Goal: Information Seeking & Learning: Learn about a topic

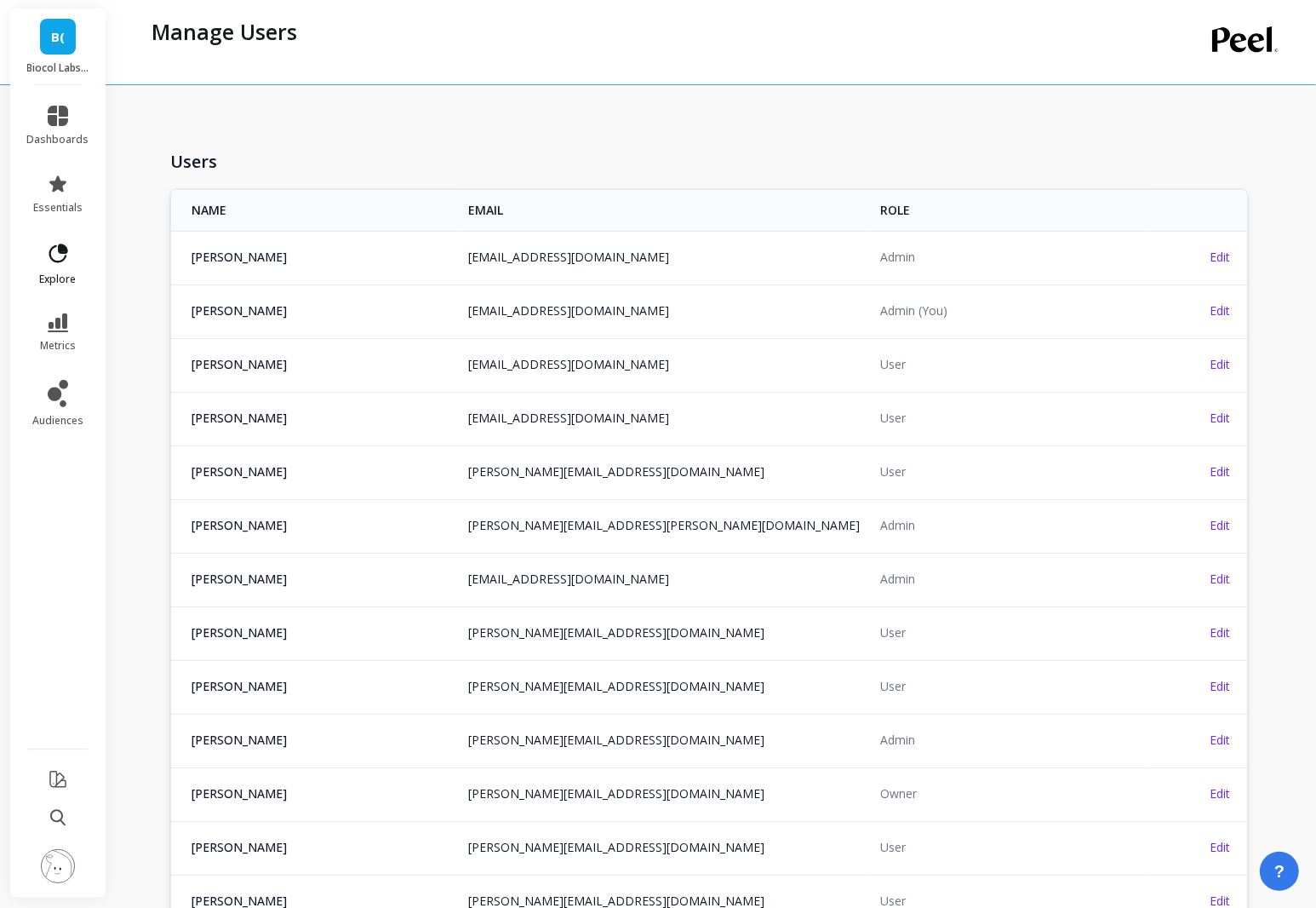
click at [64, 270] on link "explore" at bounding box center [57, 264] width 62 height 44
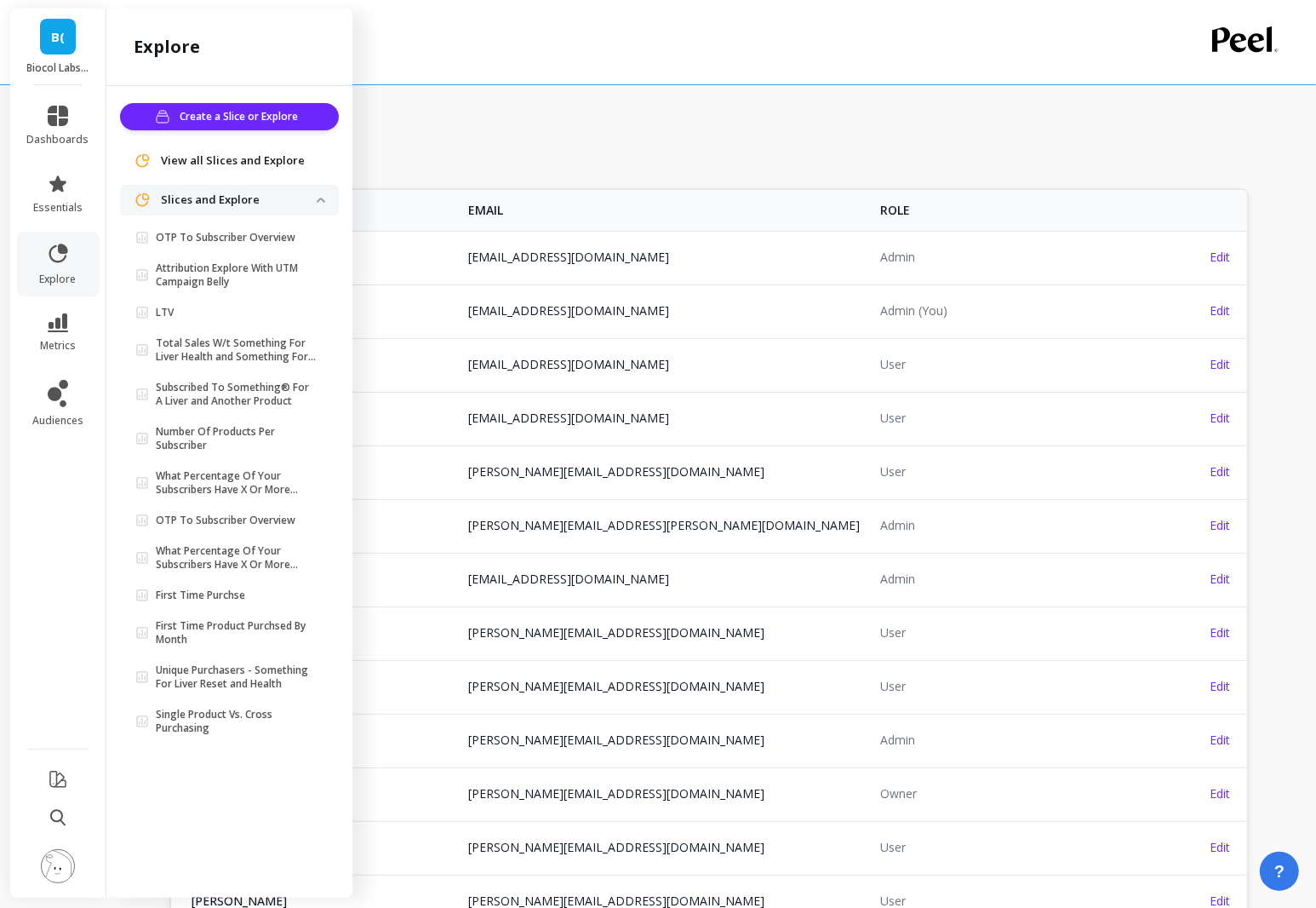
click at [51, 147] on li "dashboards" at bounding box center [58, 125] width 83 height 61
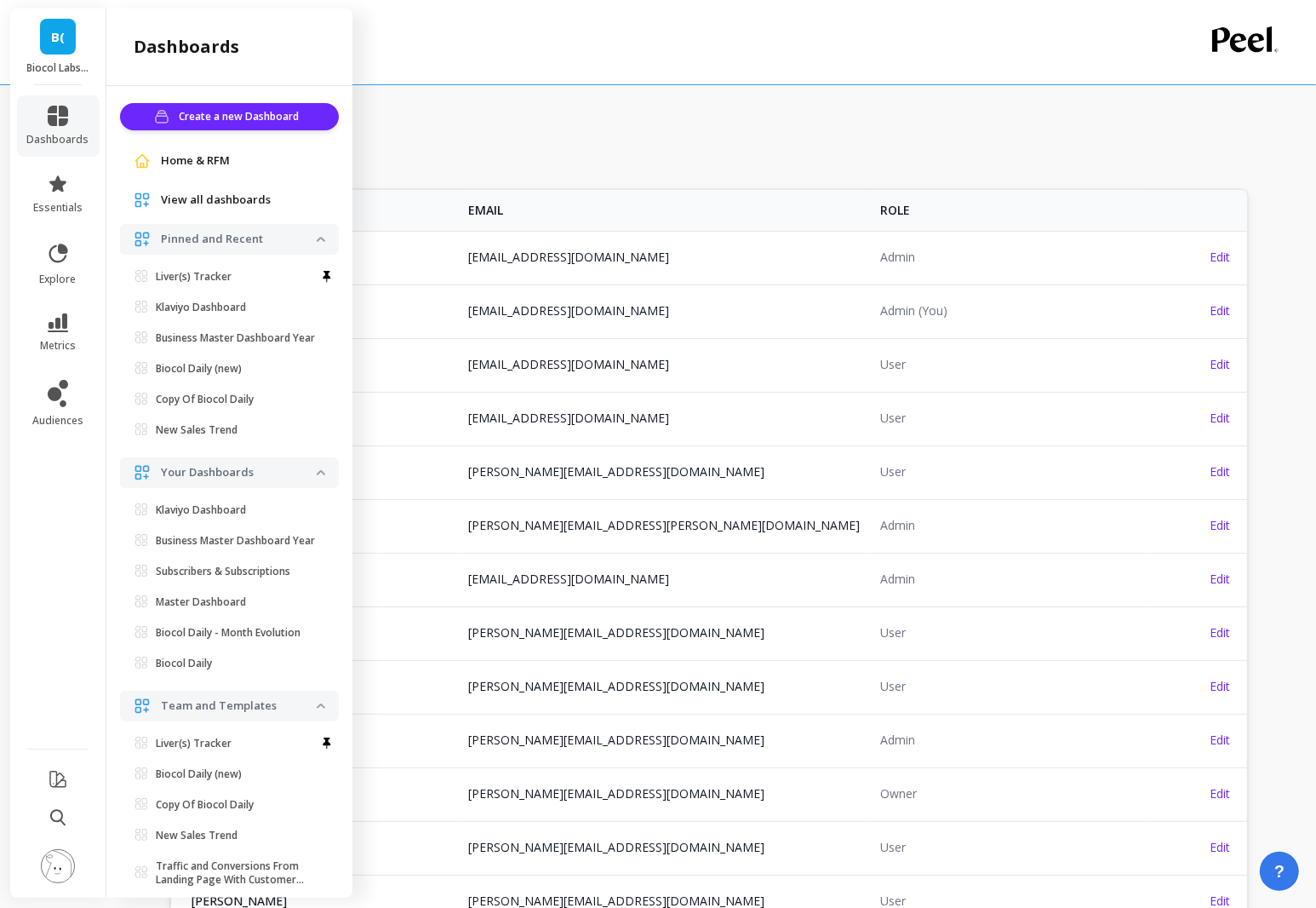
click at [188, 204] on span "View all dashboards" at bounding box center [216, 200] width 110 height 17
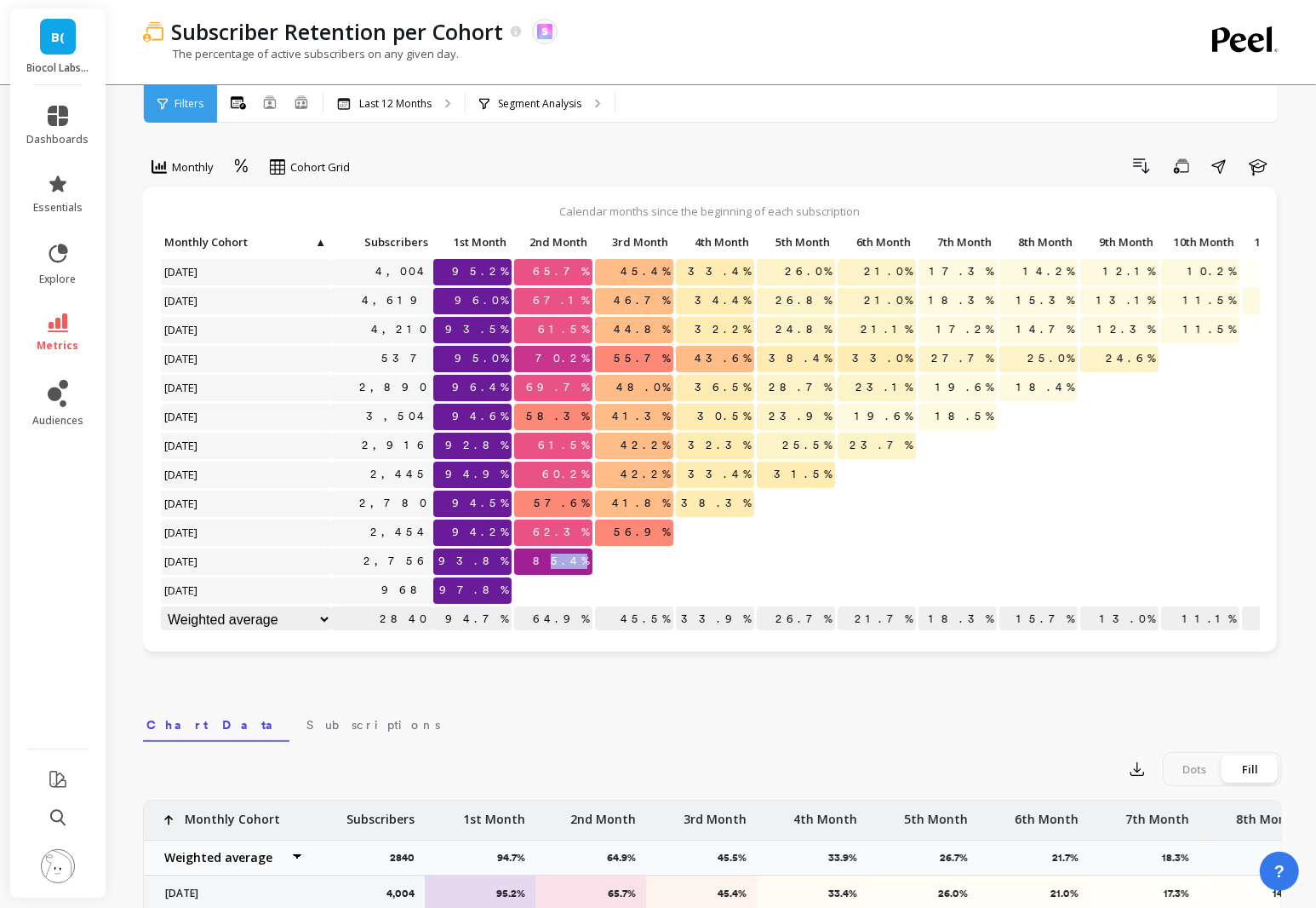
drag, startPoint x: 560, startPoint y: 559, endPoint x: 607, endPoint y: 559, distance: 47.0
click at [607, 559] on div "Click to create an audience 4,004 95.2% 65.7% 45.4% 33.4% 26.0% 21.0% 17.3% 14.…" at bounding box center [781, 432] width 1243 height 405
click at [607, 559] on p at bounding box center [634, 554] width 78 height 12
click at [560, 99] on p "Segment Analysis" at bounding box center [540, 104] width 84 height 14
click at [522, 104] on p "Segment Analysis" at bounding box center [540, 104] width 84 height 14
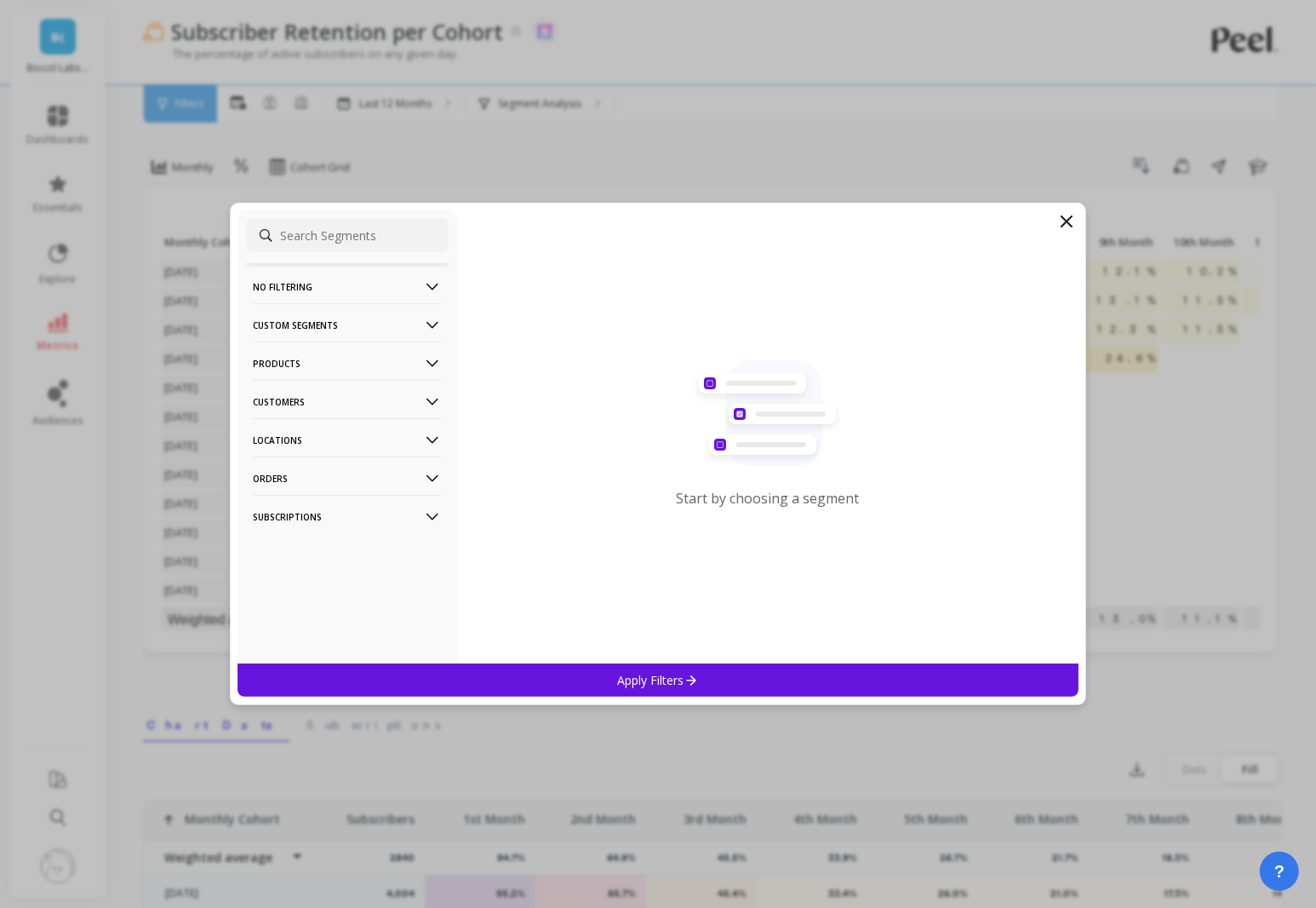
click at [294, 398] on p "Customers" at bounding box center [347, 402] width 189 height 44
click at [314, 436] on p "Customer Tags" at bounding box center [294, 435] width 78 height 16
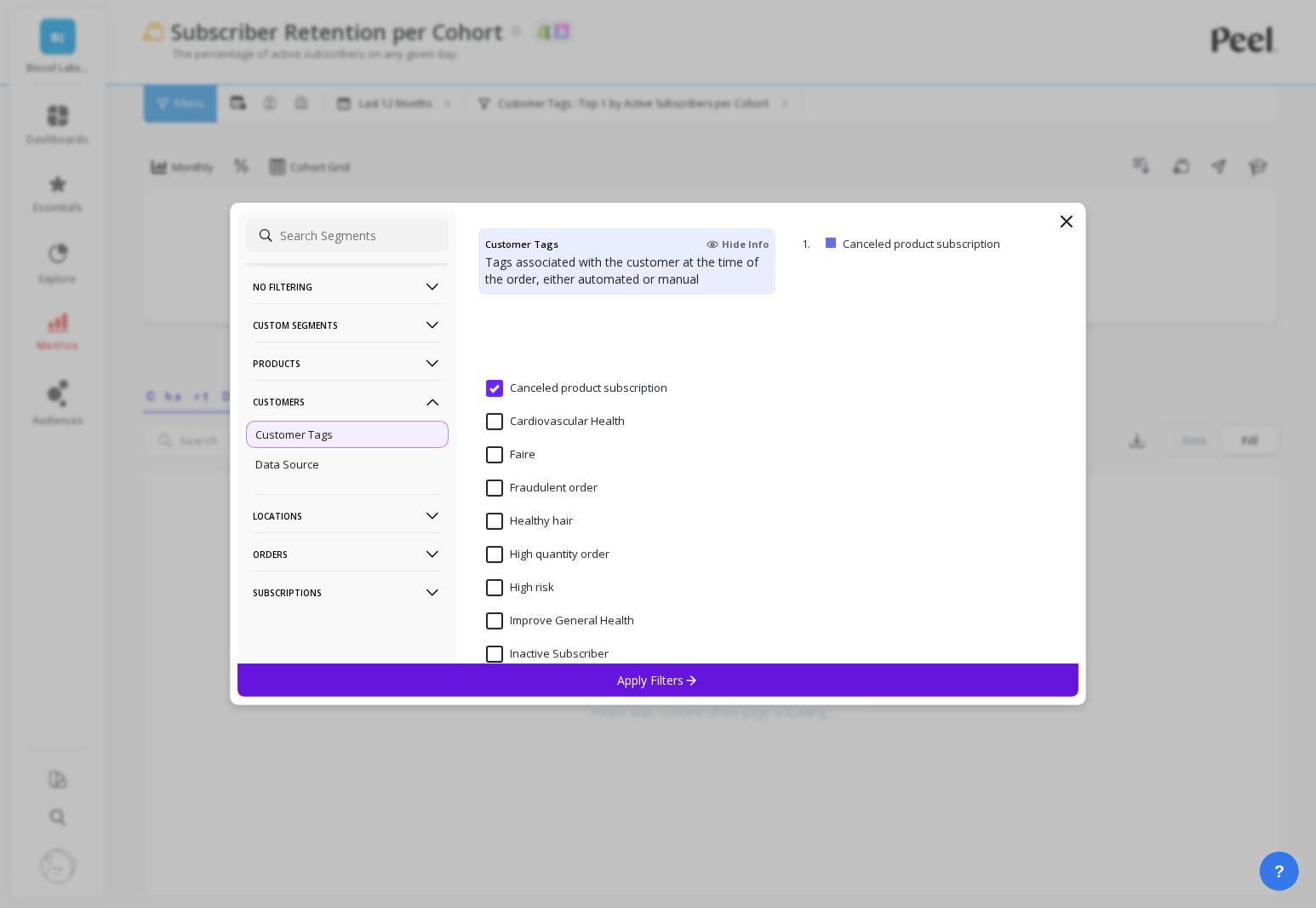
scroll to position [143, 0]
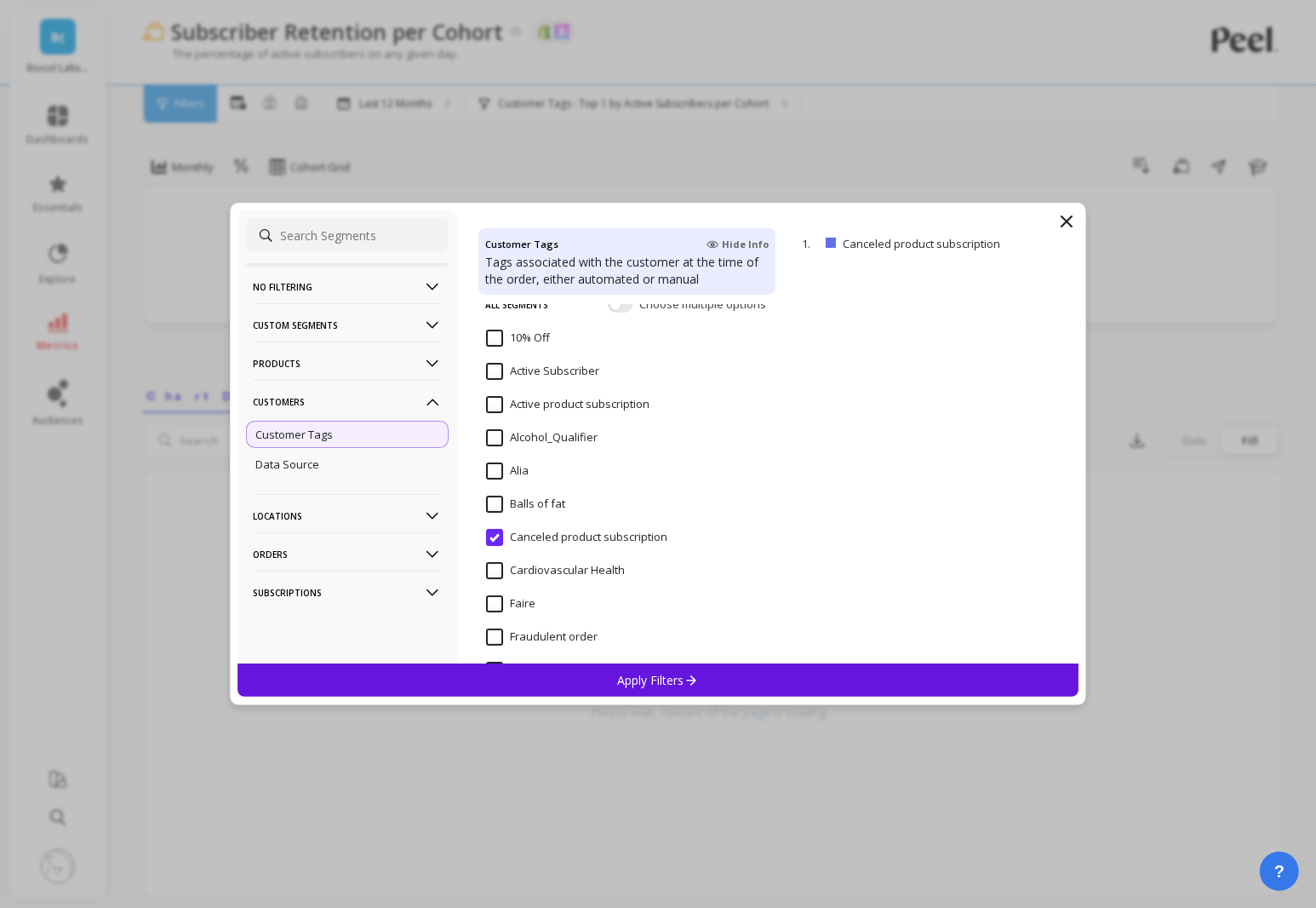
click at [491, 530] on subscription "Canceled product subscription" at bounding box center [577, 538] width 181 height 17
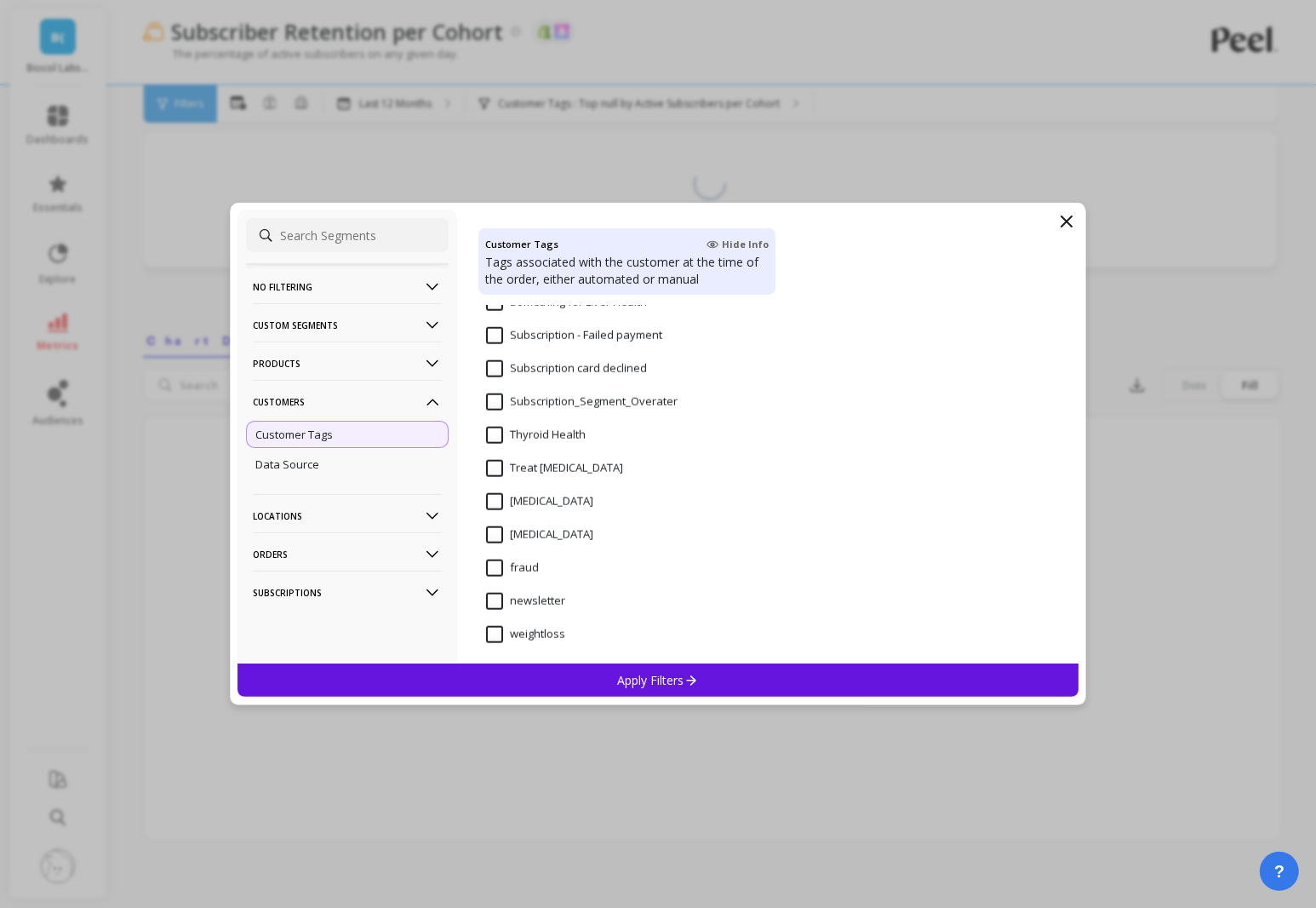
scroll to position [1612, 0]
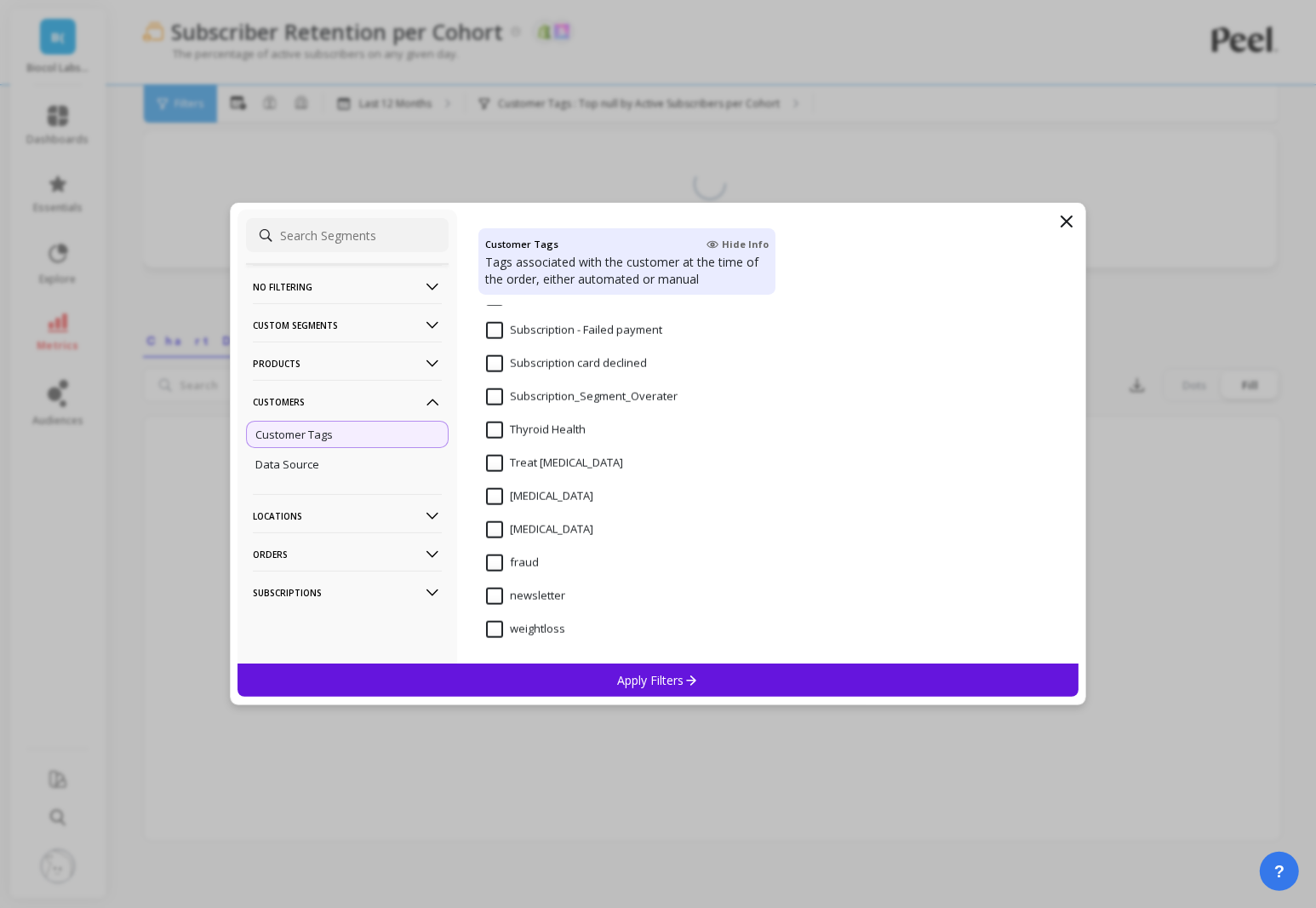
click at [519, 401] on input "Subscription_Segment_Overater" at bounding box center [582, 397] width 192 height 17
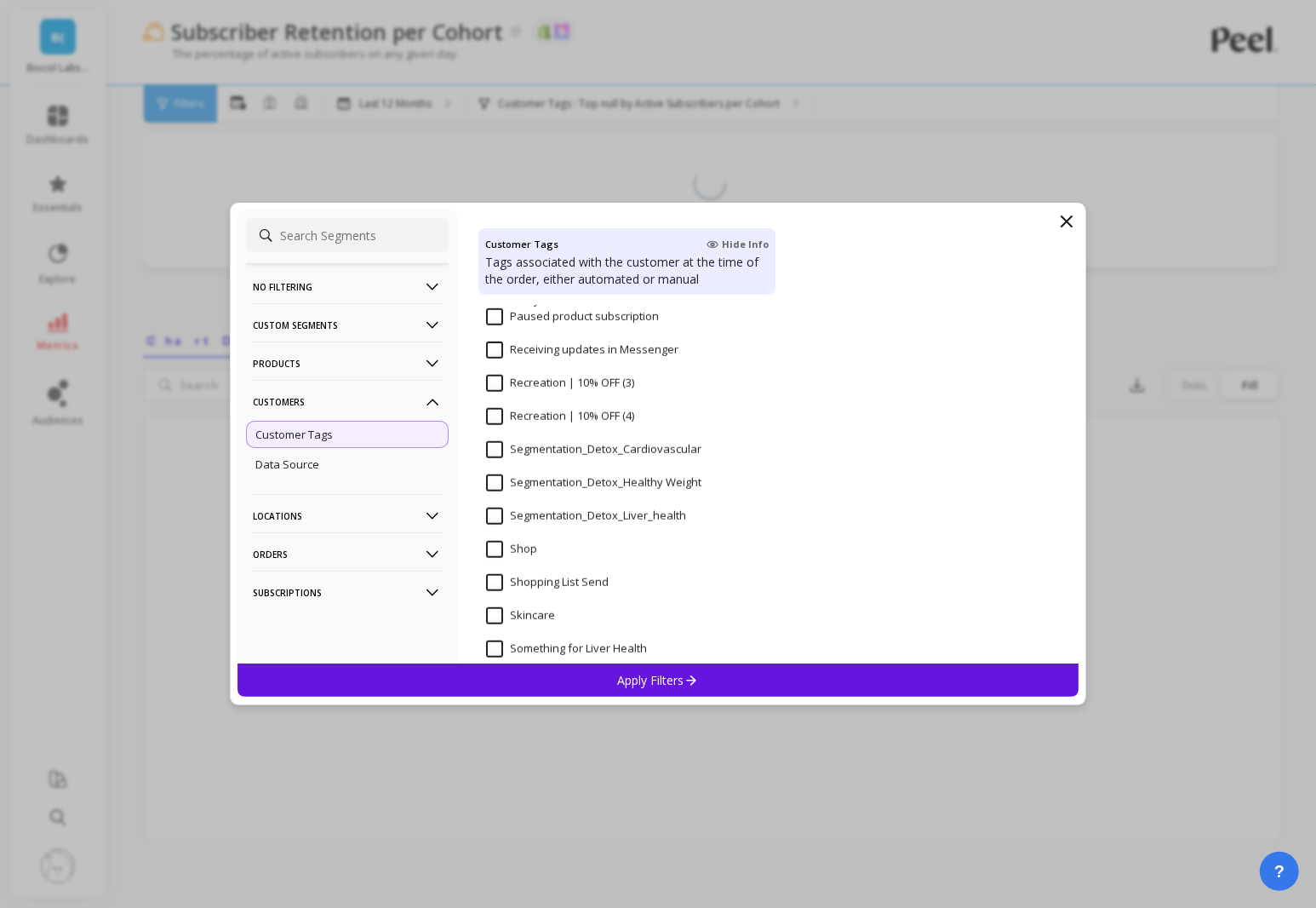
scroll to position [1259, 0]
click at [554, 516] on input "Segmentation_Detox_Liver_health" at bounding box center [586, 518] width 200 height 17
click at [554, 485] on Weight "Segmentation_Detox_Healthy Weight" at bounding box center [593, 484] width 215 height 17
click at [556, 491] on Weight "Segmentation_Detox_Healthy Weight" at bounding box center [593, 484] width 215 height 17
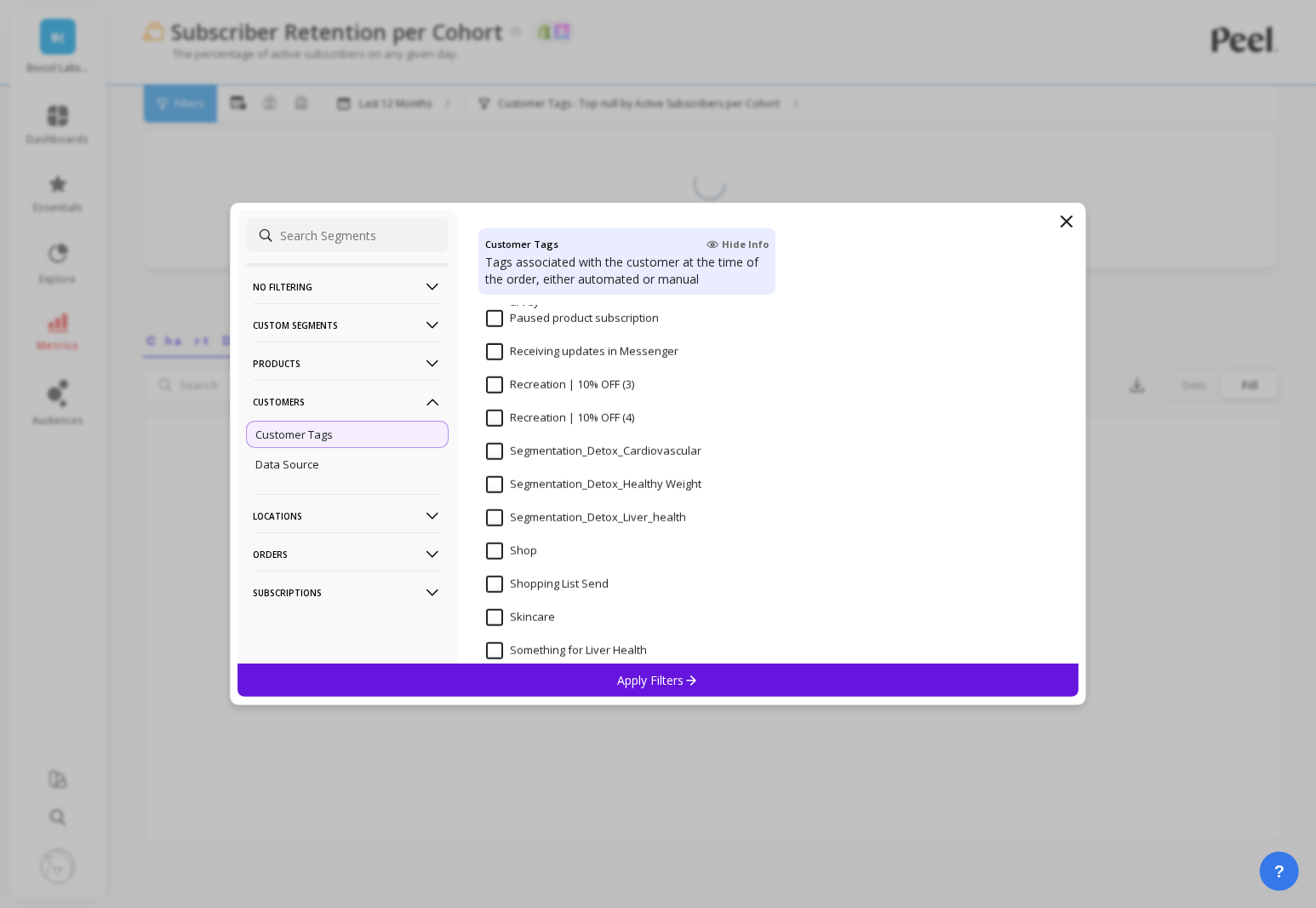
click at [553, 484] on Weight "Segmentation_Detox_Healthy Weight" at bounding box center [593, 484] width 215 height 17
click at [626, 680] on p "Apply Filters" at bounding box center [658, 680] width 81 height 17
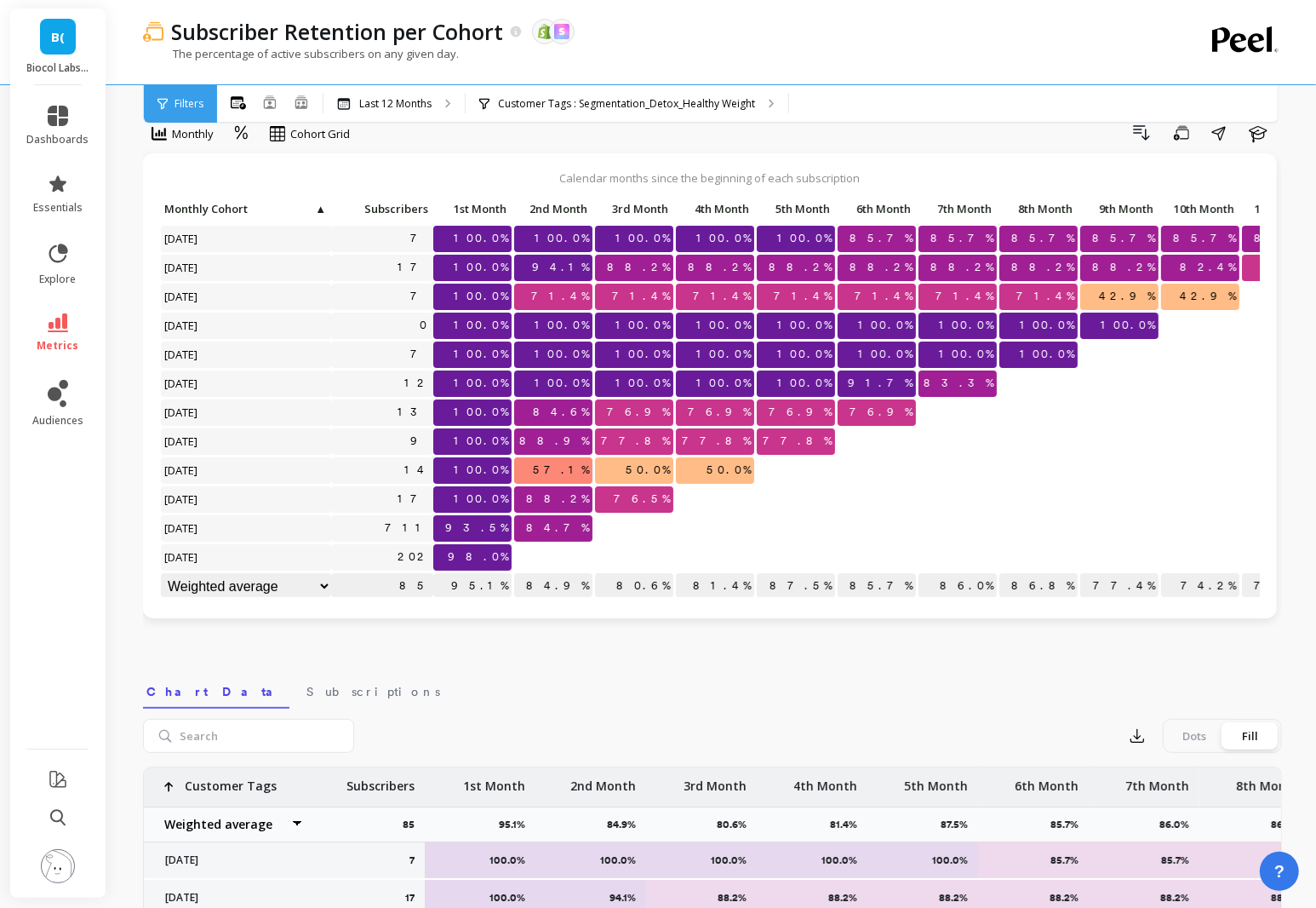
scroll to position [9, 0]
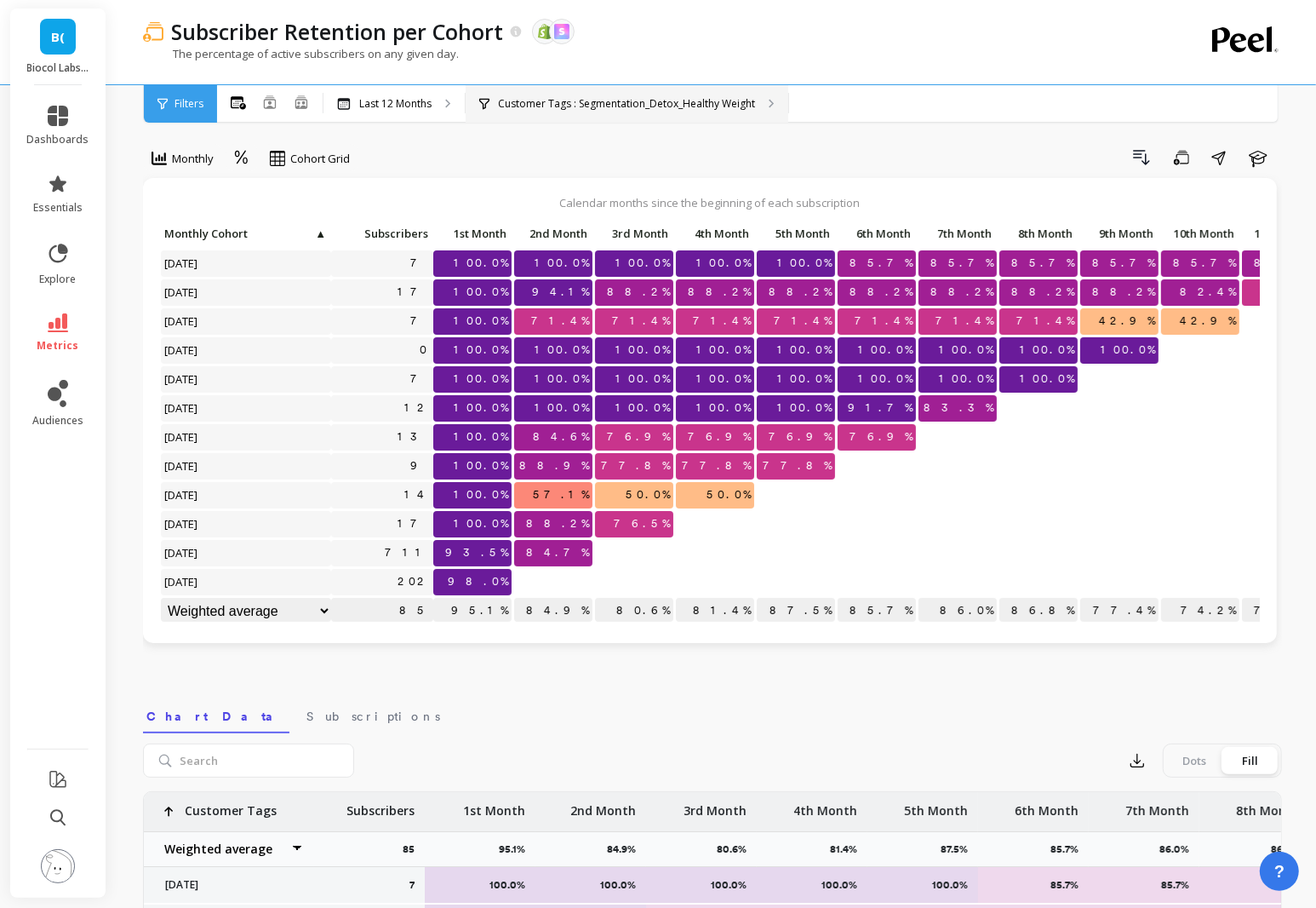
click at [555, 115] on div "Customer Tags : Segmentation_Detox_Healthy Weight" at bounding box center [627, 104] width 322 height 37
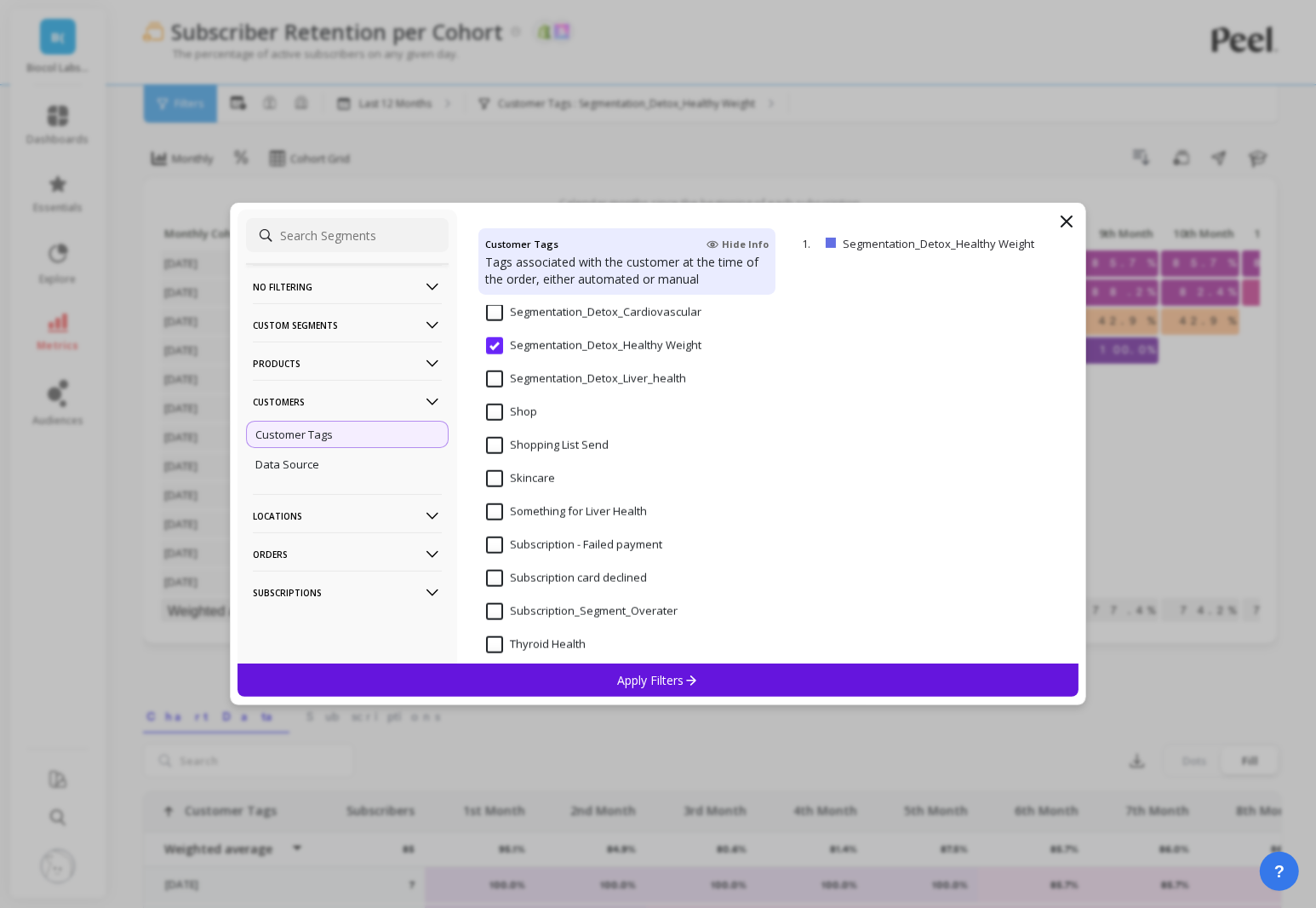
scroll to position [1390, 0]
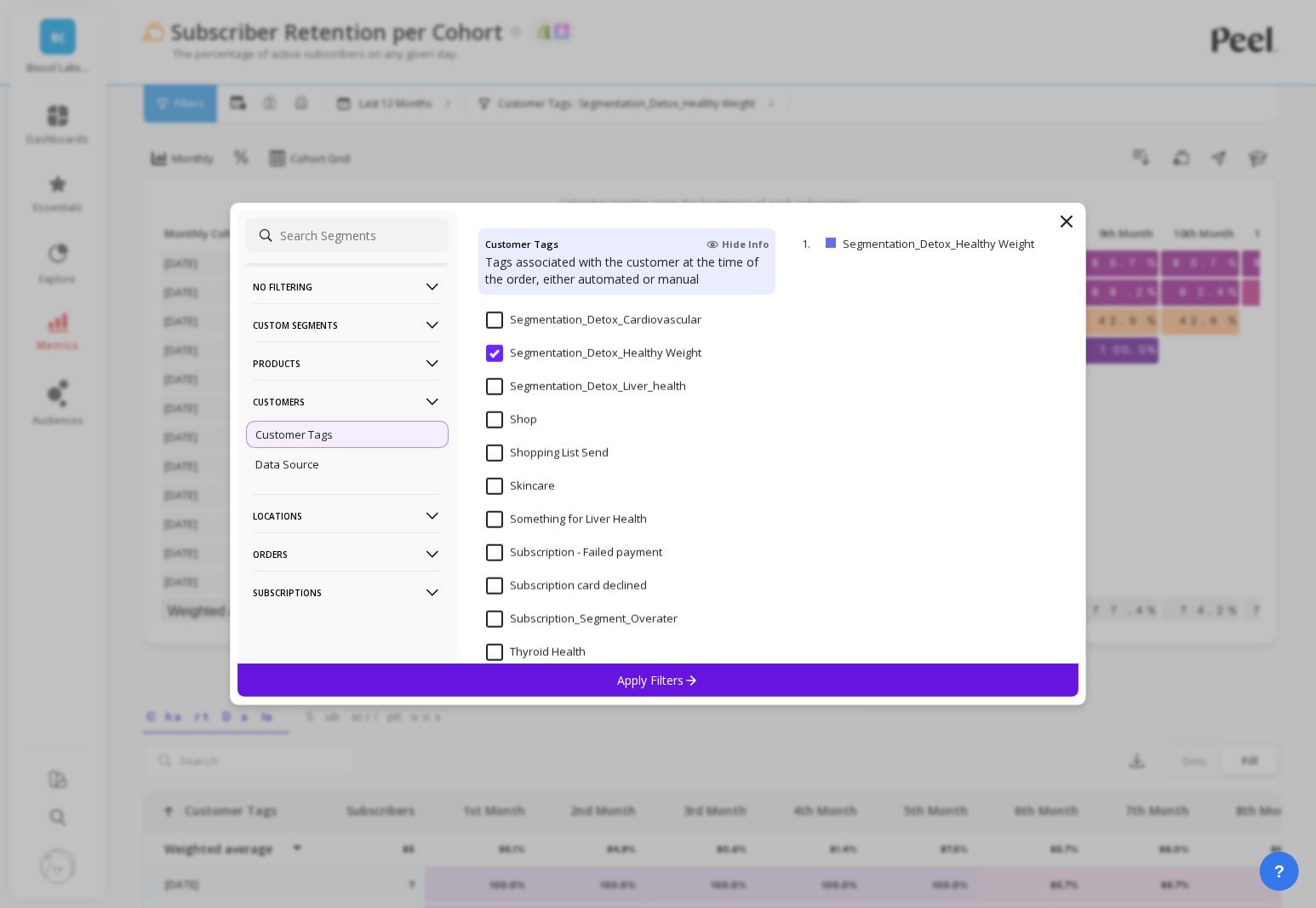
click at [516, 356] on Weight "Segmentation_Detox_Healthy Weight" at bounding box center [593, 354] width 215 height 17
click at [516, 376] on div "Segmentation_Detox_Liver_health" at bounding box center [627, 396] width 298 height 51
click at [674, 674] on p "Apply Filters" at bounding box center [658, 680] width 81 height 17
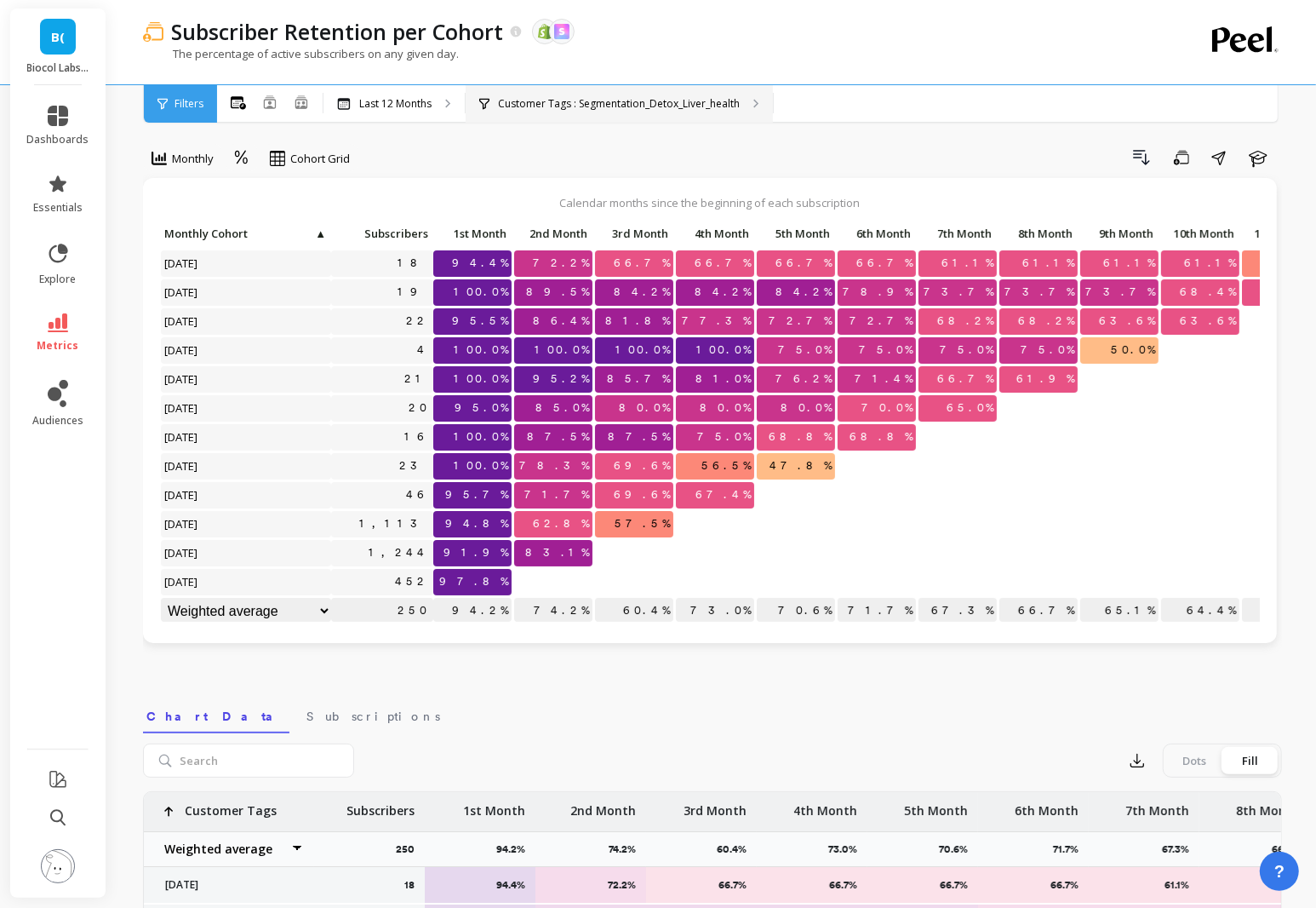
click at [650, 94] on div "Customer Tags : Segmentation_Detox_Liver_health" at bounding box center [619, 104] width 307 height 37
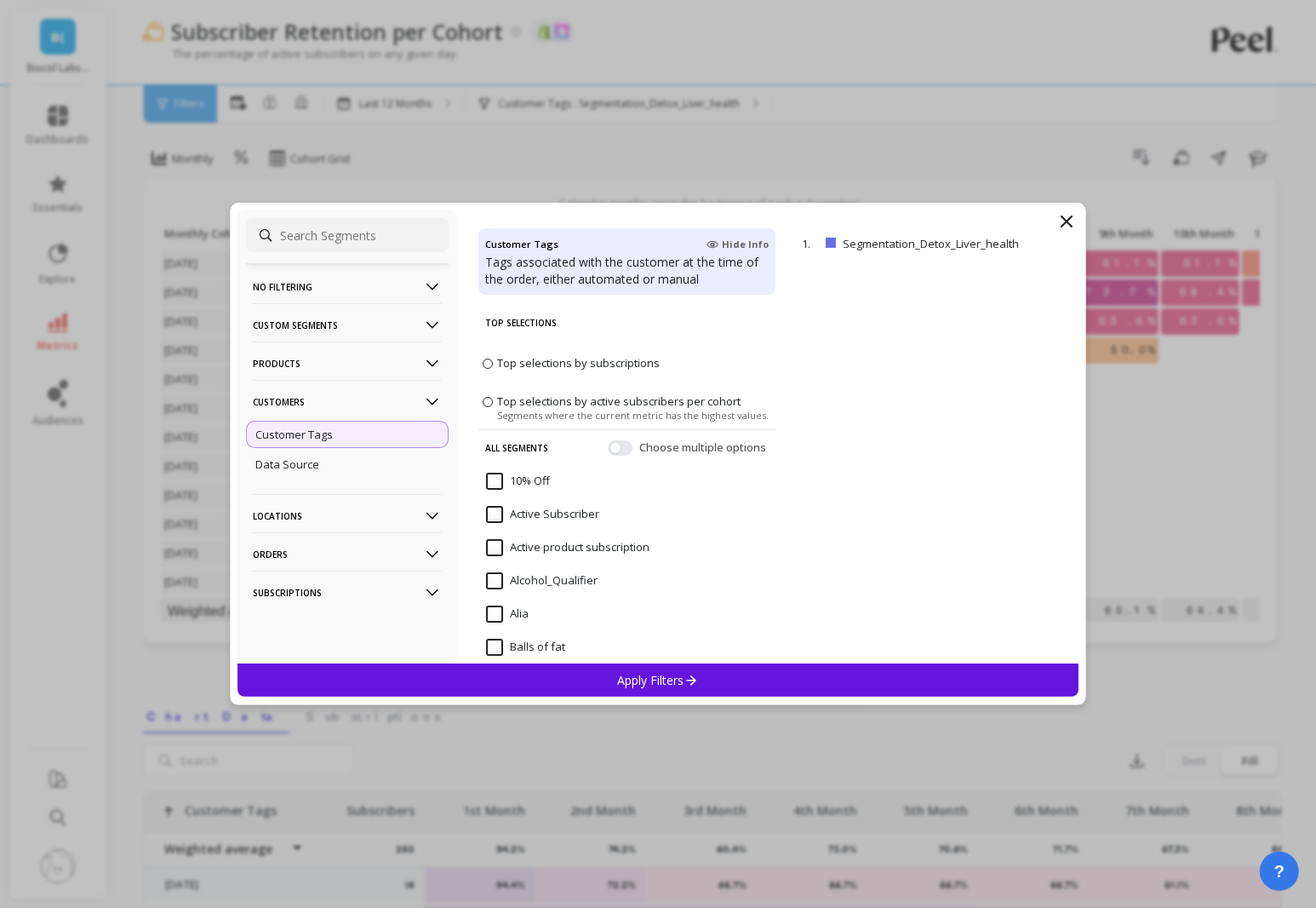
click at [337, 286] on p "No filtering" at bounding box center [347, 287] width 189 height 44
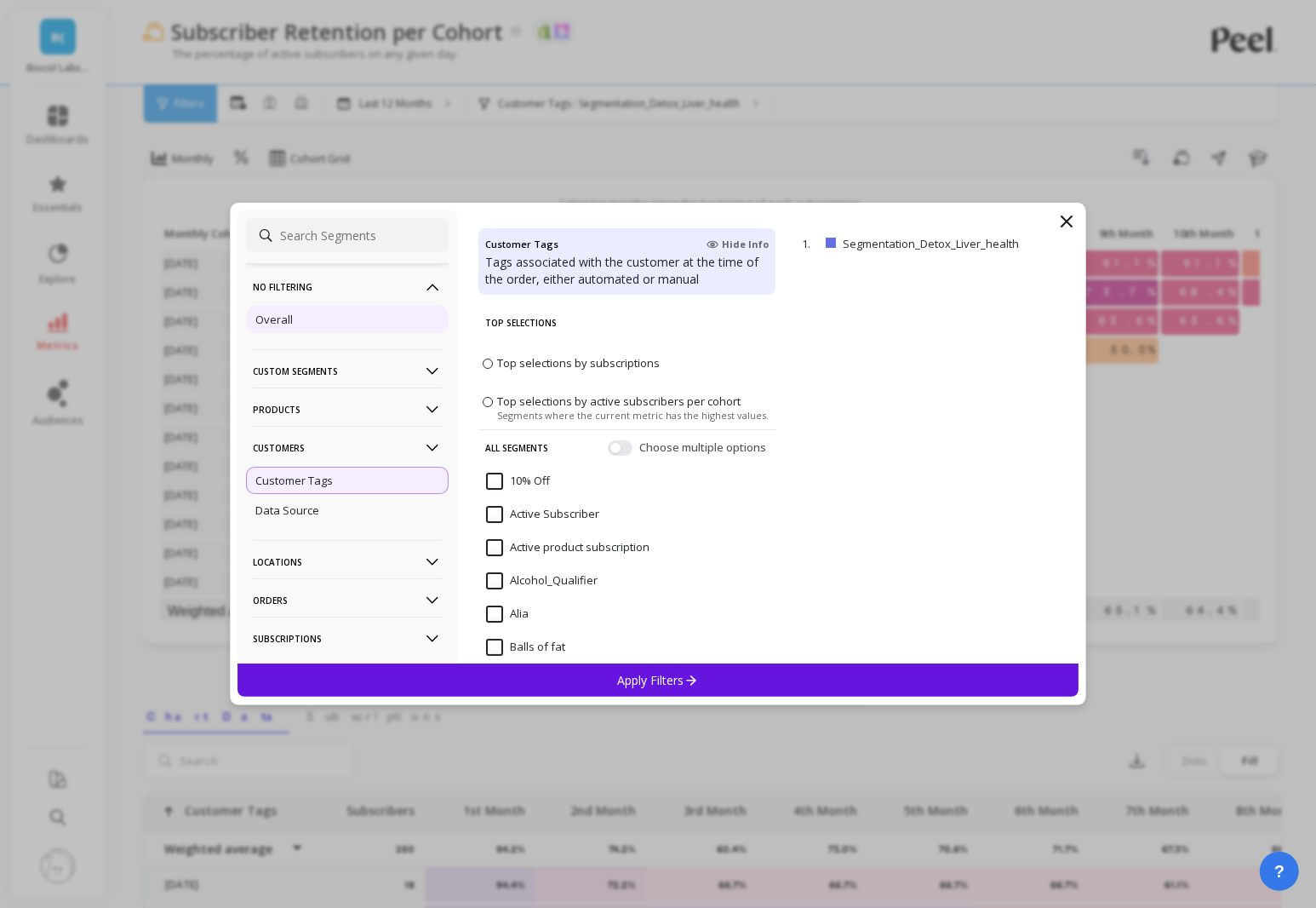
click at [318, 321] on div "Overall" at bounding box center [347, 319] width 203 height 27
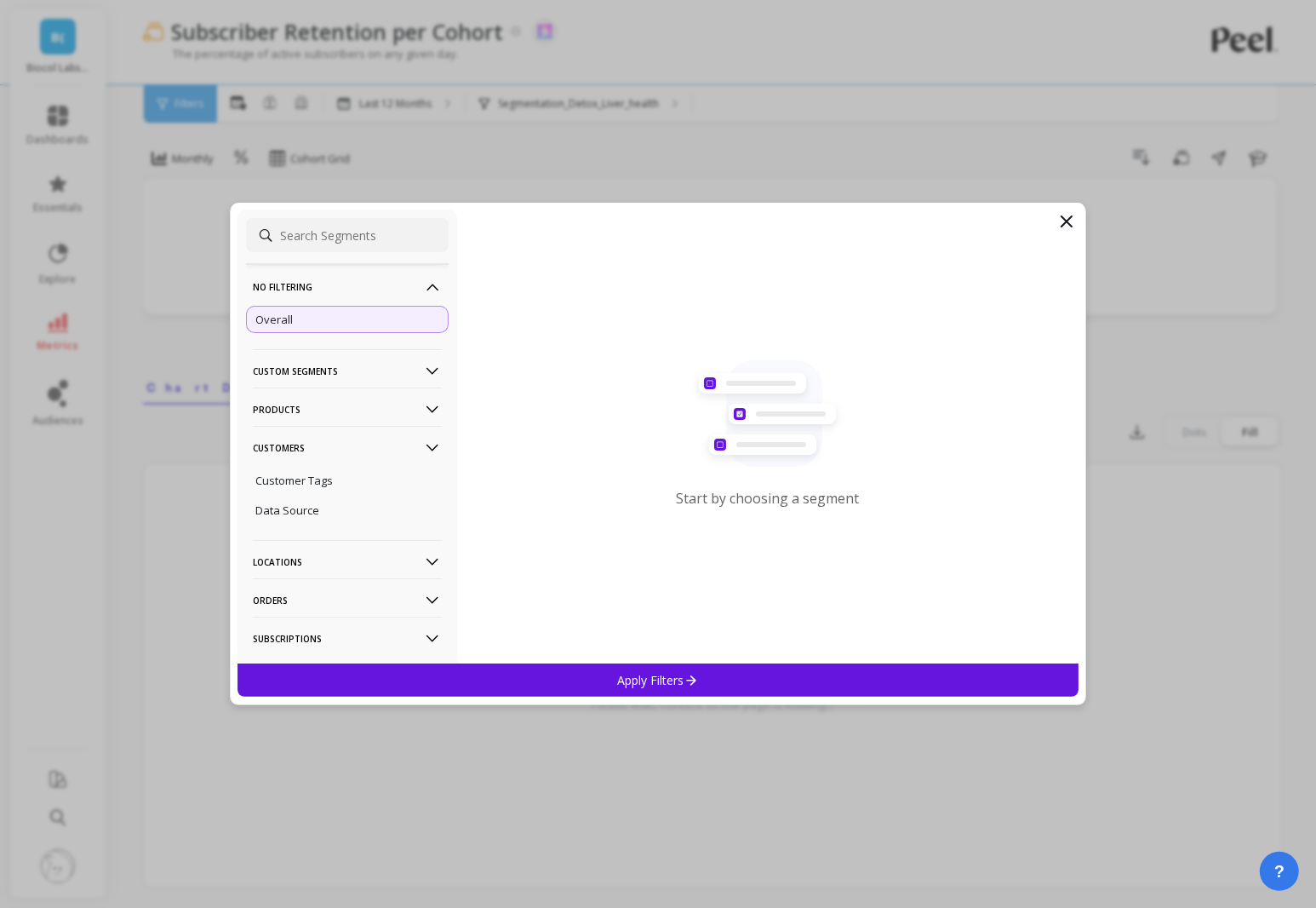
click at [671, 672] on p "Apply Filters" at bounding box center [658, 680] width 81 height 17
